Goal: Find contact information

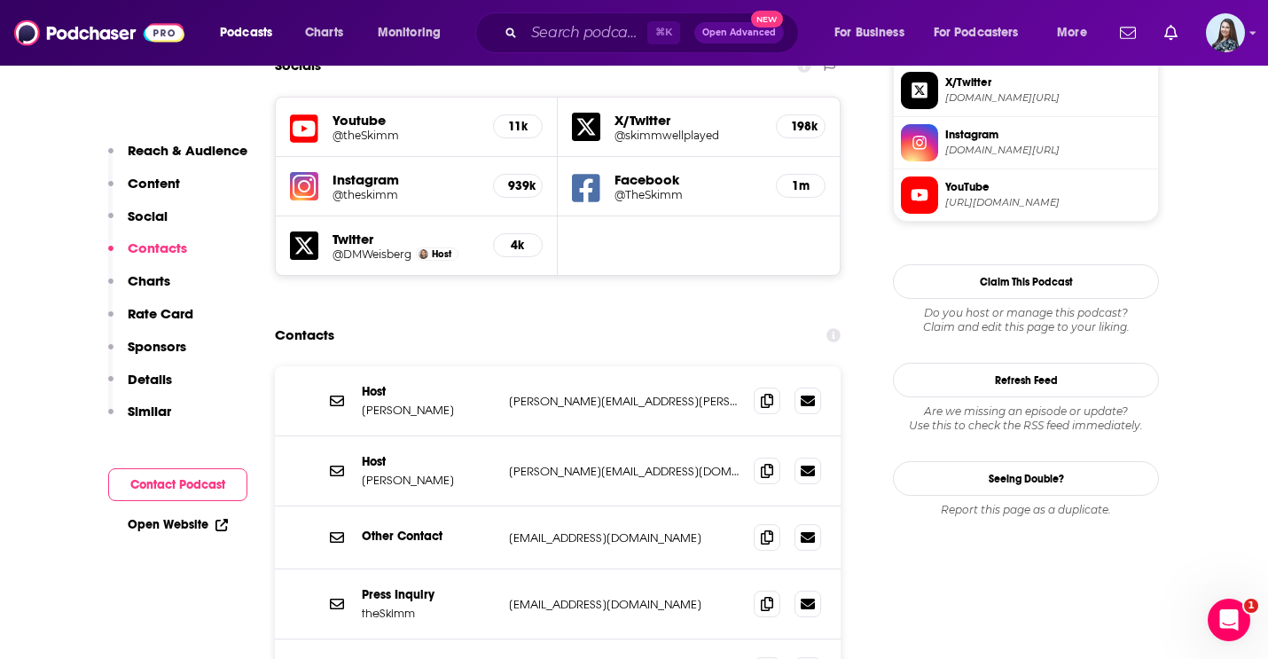
scroll to position [1601, 0]
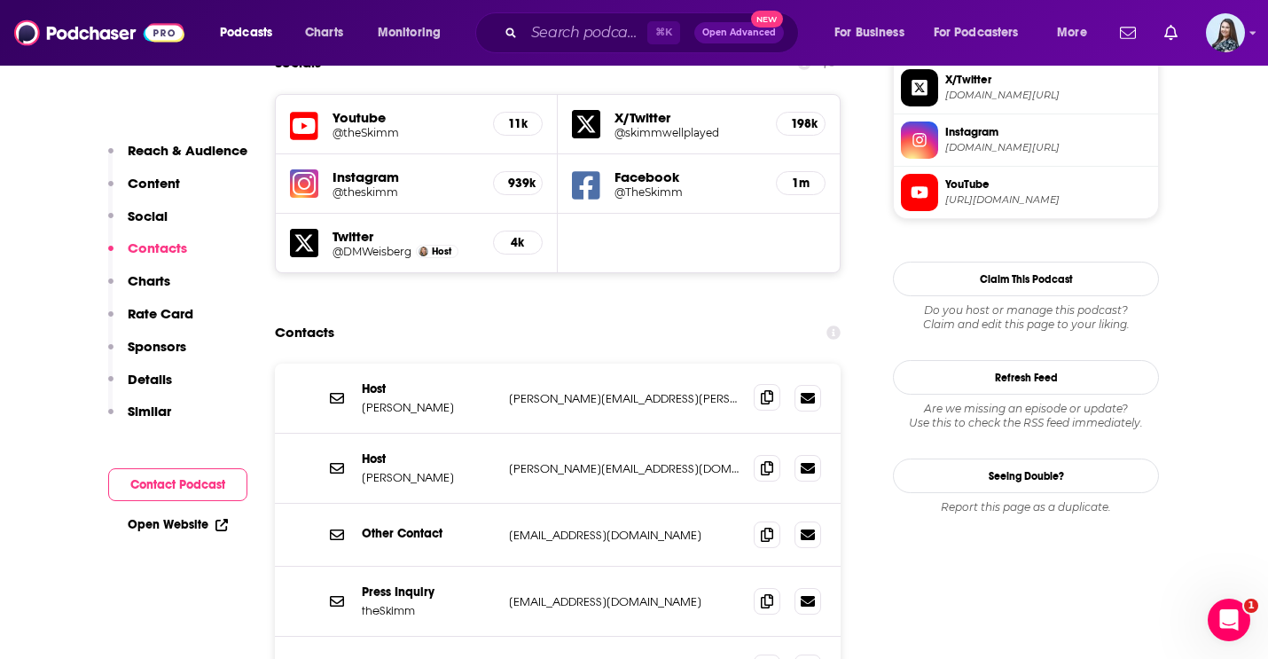
click at [755, 384] on span at bounding box center [767, 397] width 27 height 27
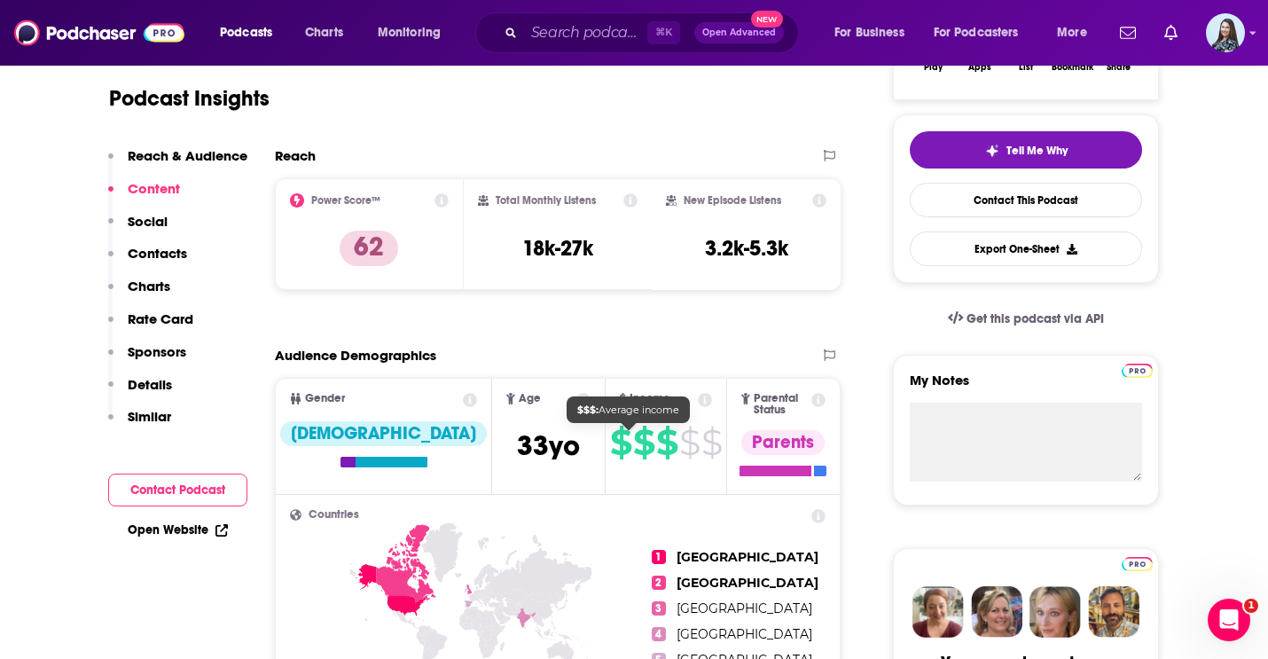
scroll to position [0, 0]
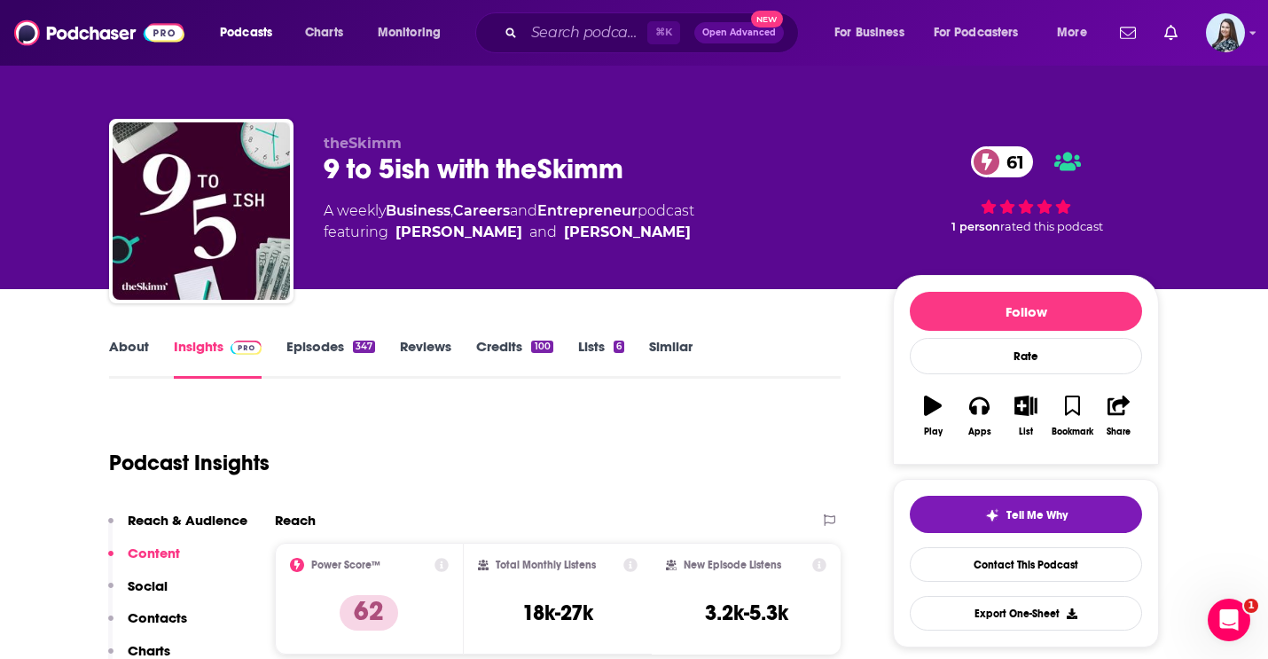
click at [516, 161] on div "9 to 5ish with theSkimm 61" at bounding box center [594, 169] width 541 height 35
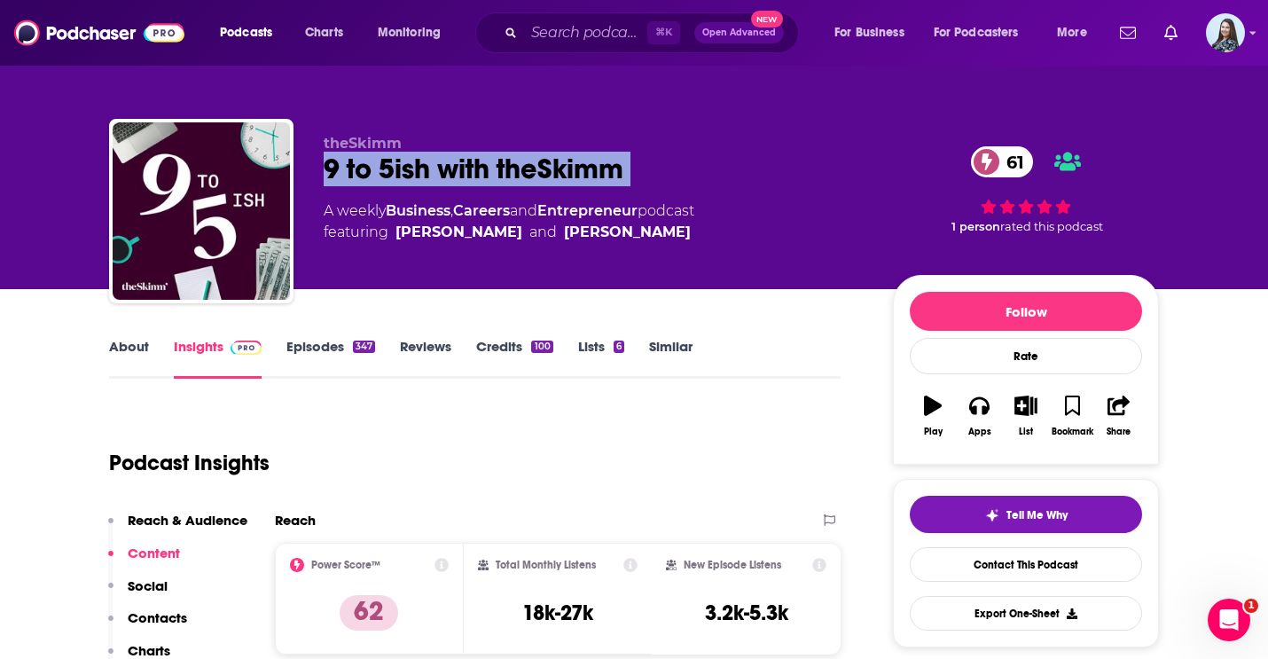
click at [516, 161] on div "9 to 5ish with theSkimm 61" at bounding box center [594, 169] width 541 height 35
copy div "9 to 5ish with theSkimm 61"
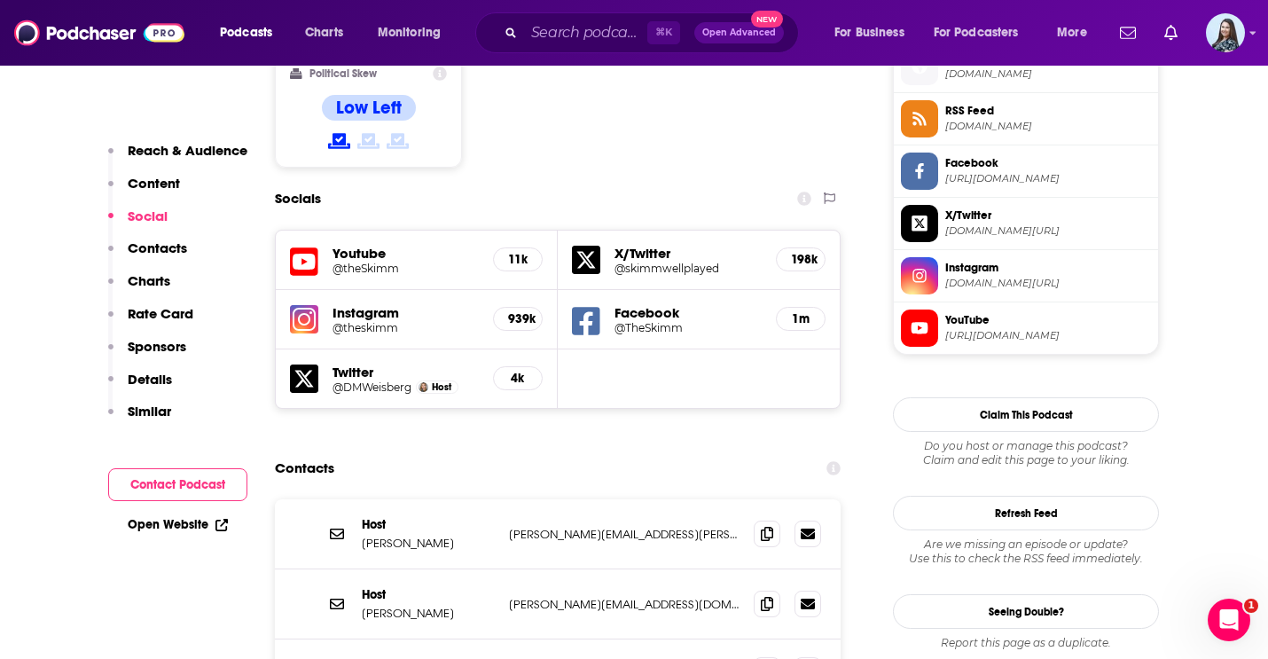
scroll to position [1470, 0]
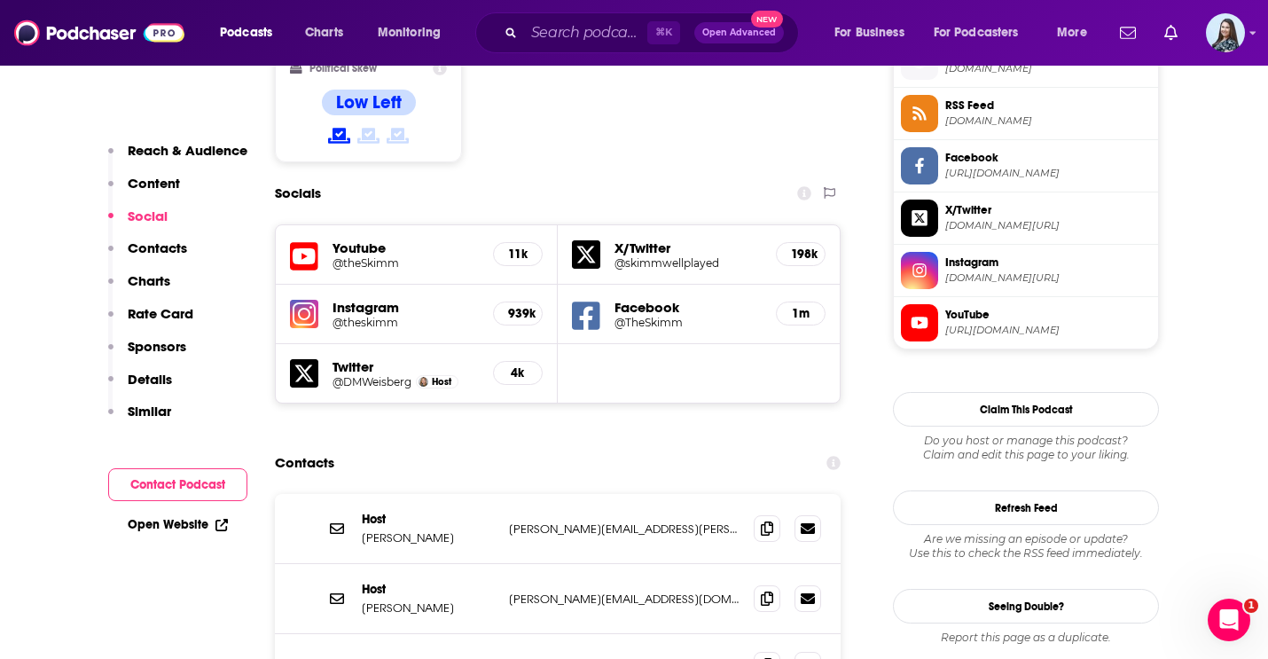
drag, startPoint x: 471, startPoint y: 435, endPoint x: 363, endPoint y: 433, distance: 108.2
click at [363, 530] on p "[PERSON_NAME]" at bounding box center [428, 537] width 133 height 15
copy p "[PERSON_NAME]"
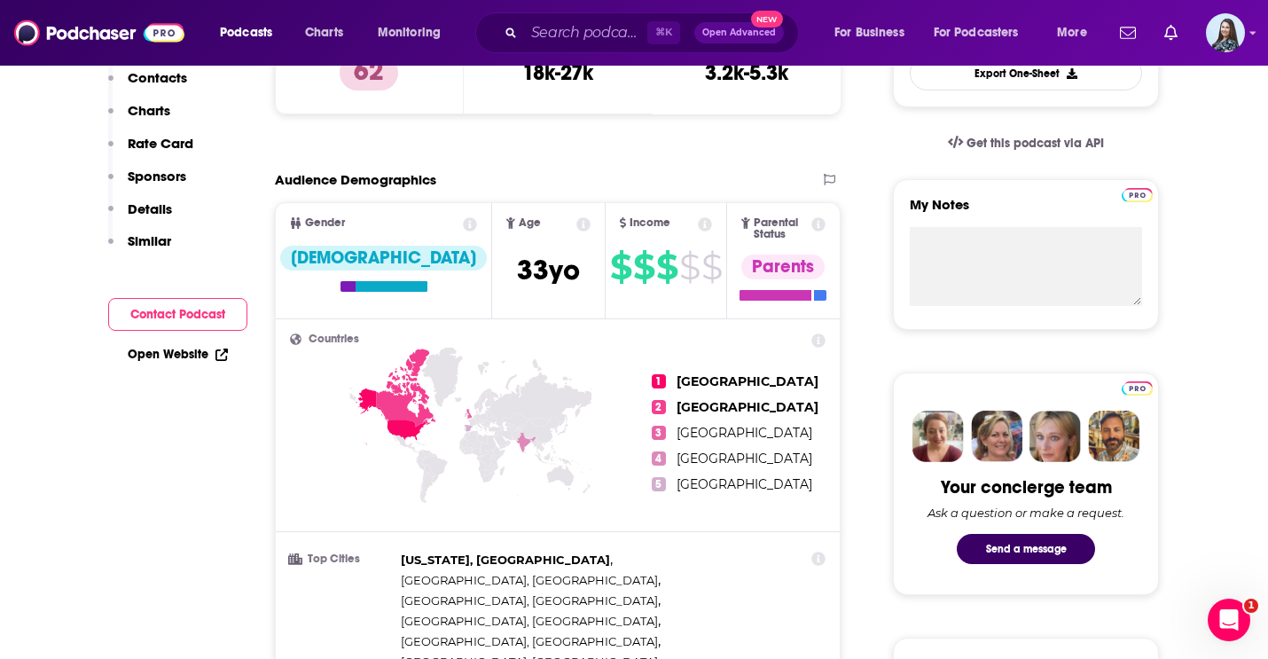
scroll to position [0, 0]
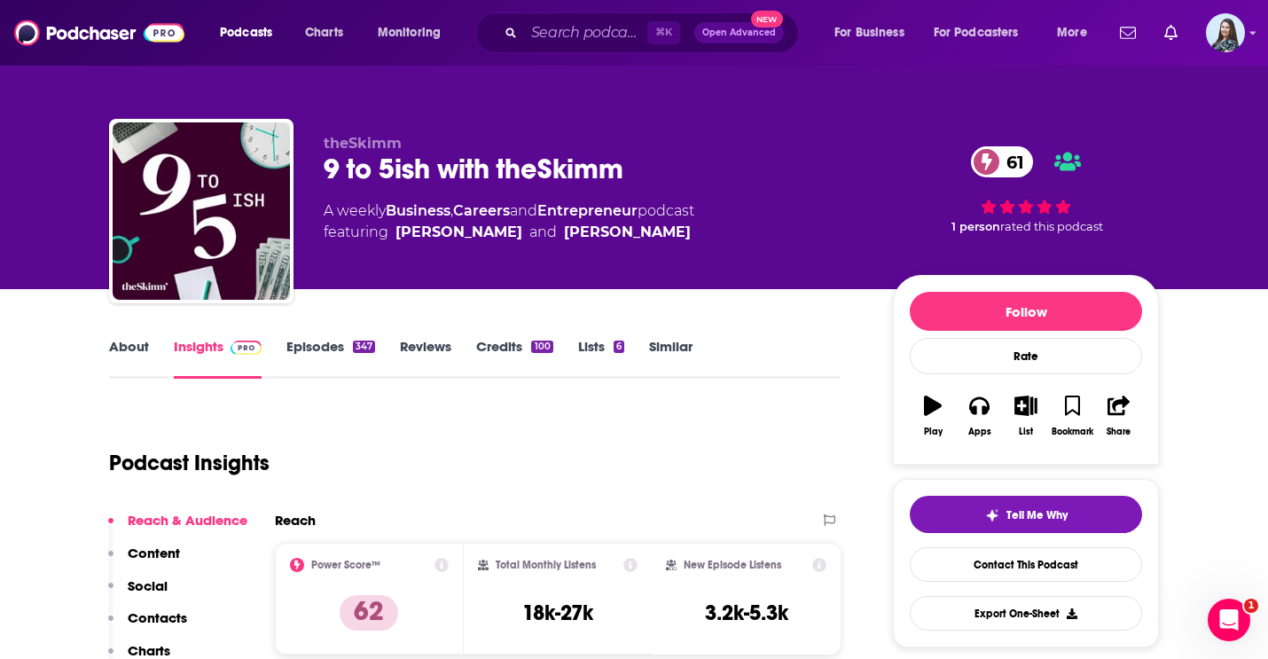
click at [539, 168] on div "9 to 5ish with theSkimm 61" at bounding box center [594, 169] width 541 height 35
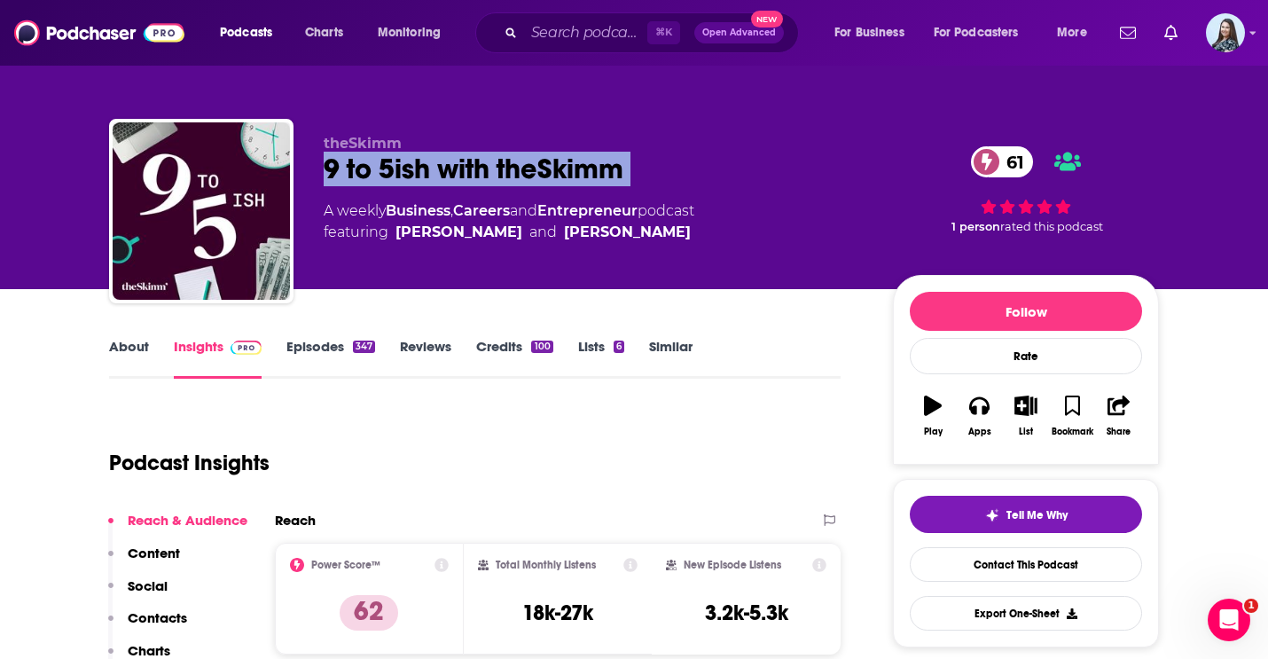
click at [539, 168] on div "9 to 5ish with theSkimm 61" at bounding box center [594, 169] width 541 height 35
copy div "9 to 5ish with theSkimm 61"
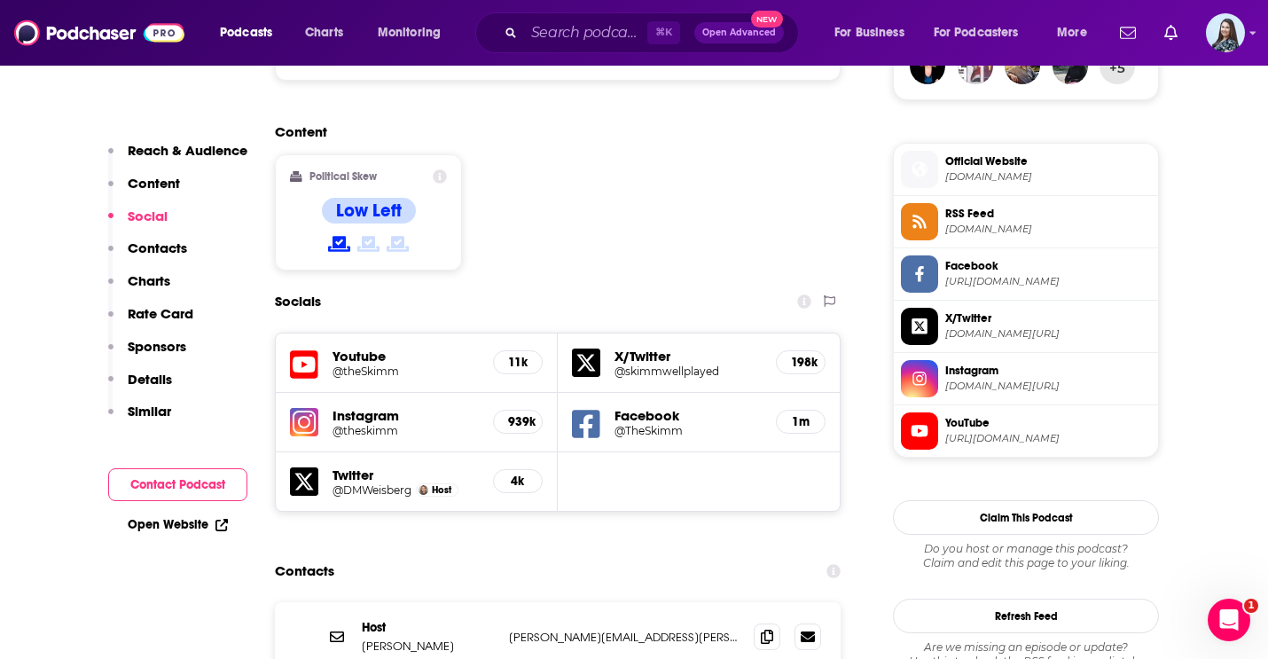
scroll to position [1607, 0]
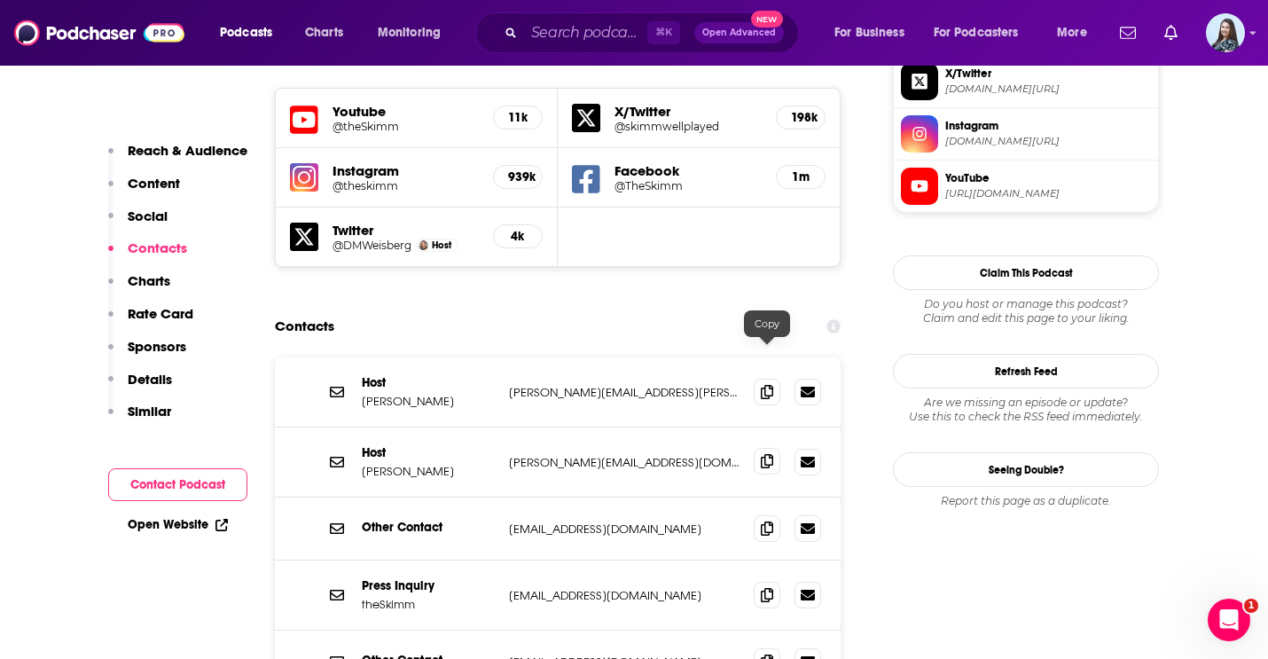
click at [771, 454] on icon at bounding box center [767, 461] width 12 height 14
click at [757, 378] on span at bounding box center [767, 391] width 27 height 27
